Goal: Transaction & Acquisition: Purchase product/service

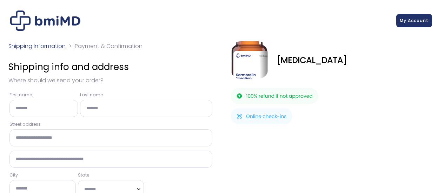
scroll to position [7, 0]
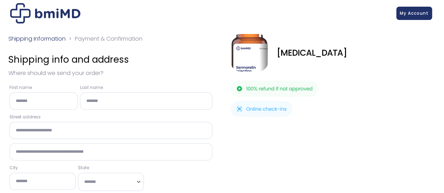
select select "**"
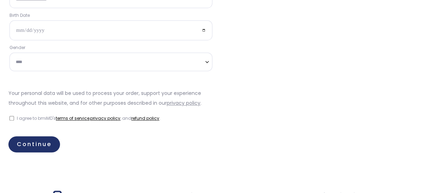
scroll to position [249, 0]
click at [39, 152] on link "Continue" at bounding box center [34, 144] width 52 height 16
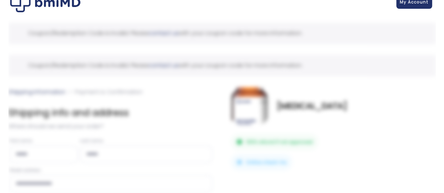
scroll to position [0, 0]
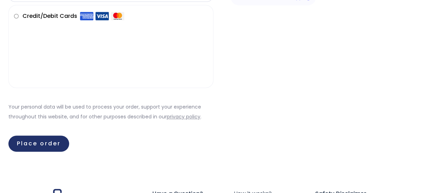
scroll to position [179, 0]
click at [42, 144] on button "Place order" at bounding box center [38, 144] width 61 height 16
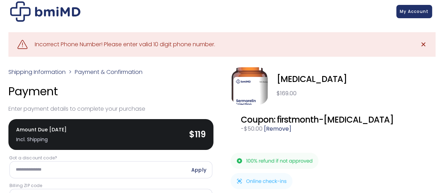
scroll to position [2, 0]
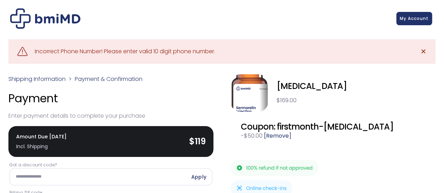
click at [422, 47] on span "✕" at bounding box center [423, 52] width 6 height 10
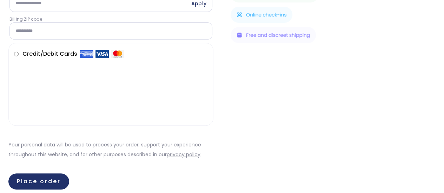
scroll to position [139, 0]
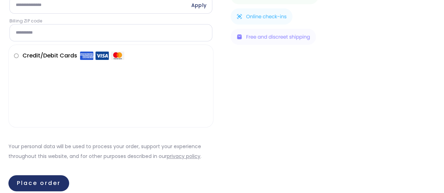
click at [41, 177] on button "Place order" at bounding box center [38, 184] width 61 height 16
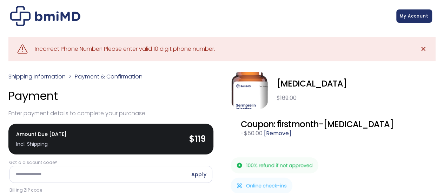
scroll to position [2, 0]
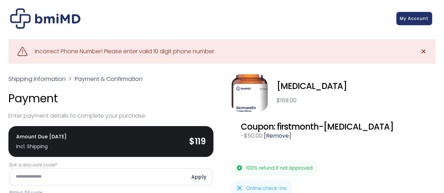
click at [411, 15] on span "My Account" at bounding box center [414, 18] width 29 height 6
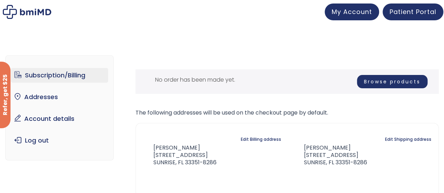
click at [374, 78] on link "Browse products" at bounding box center [392, 81] width 71 height 13
